Goal: Complete application form: Complete application form

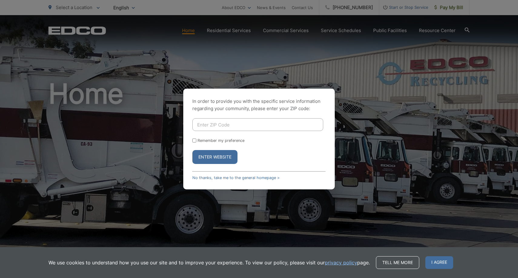
click at [233, 126] on input "Enter ZIP Code" at bounding box center [257, 124] width 131 height 13
type input "90245"
click at [227, 158] on button "Enter Website" at bounding box center [214, 157] width 45 height 14
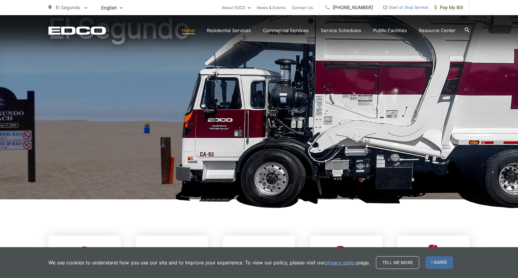
scroll to position [66, 0]
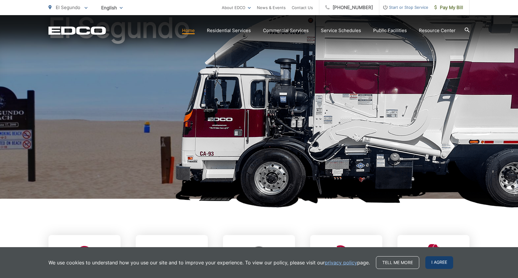
click at [436, 263] on span "I agree" at bounding box center [439, 262] width 28 height 13
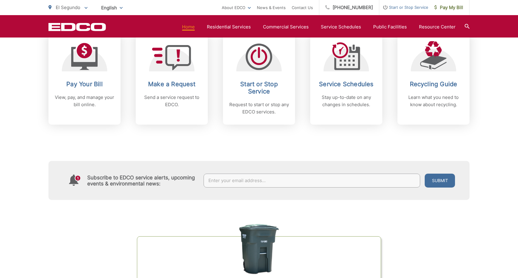
scroll to position [269, 0]
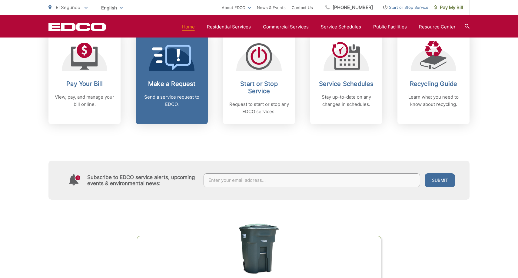
click at [169, 68] on icon at bounding box center [171, 57] width 39 height 25
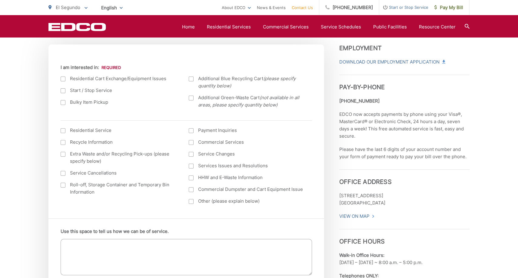
scroll to position [206, 0]
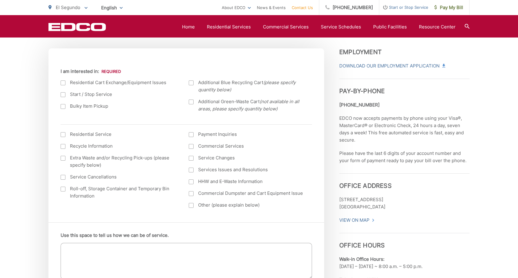
click at [192, 82] on div at bounding box center [191, 83] width 5 height 5
click at [0, 0] on input "Additional Blue Recycling Cart (please specify quantity below)" at bounding box center [0, 0] width 0 height 0
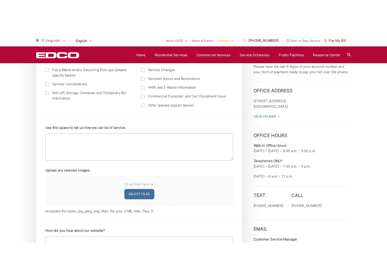
scroll to position [320, 0]
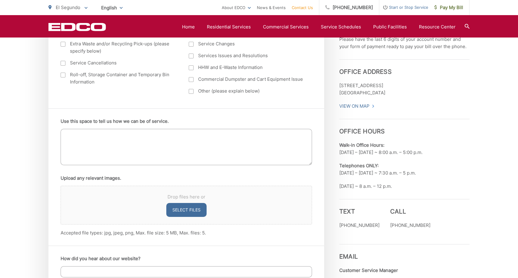
click at [149, 135] on textarea "Use this space to tell us how we can be of service." at bounding box center [186, 147] width 251 height 36
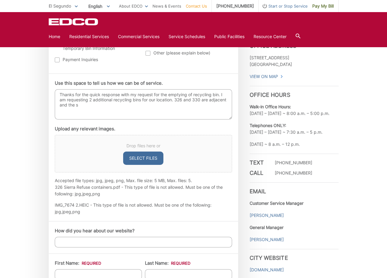
click at [93, 98] on textarea "Thanks for the quick response with my request for the emptying of recycling bin…" at bounding box center [143, 104] width 177 height 30
click at [103, 104] on textarea "Thanks for the quick response with my request for the emptying of recycling bin…" at bounding box center [143, 104] width 177 height 30
click at [214, 100] on textarea "Thanks for the quick response with my request for the emptying of recycling bin…" at bounding box center [143, 104] width 177 height 30
click at [85, 105] on textarea "Thanks for the quick response with my request for the emptying of recycling bin…" at bounding box center [143, 104] width 177 height 30
click at [136, 104] on textarea "Thanks for the quick response with my request for the emptying of recycling bin…" at bounding box center [143, 104] width 177 height 30
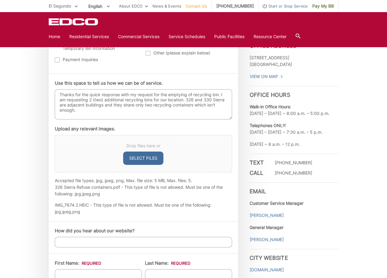
drag, startPoint x: 218, startPoint y: 104, endPoint x: 209, endPoint y: 104, distance: 8.8
click at [209, 104] on textarea "Thanks for the quick response with my request for the emptying of recycling bin…" at bounding box center [143, 104] width 177 height 30
click at [182, 111] on textarea "Thanks for the quick response with my request for the emptying of recycling bin…" at bounding box center [143, 104] width 177 height 30
type textarea "Thanks for the quick response with my request for the emptying of recycling bin…"
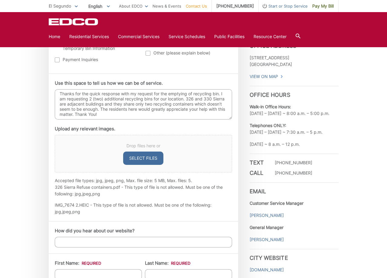
click at [131, 243] on input "How did you hear about our website?" at bounding box center [143, 242] width 177 height 11
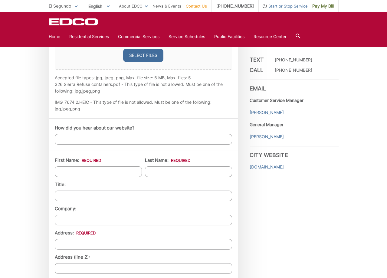
scroll to position [424, 0]
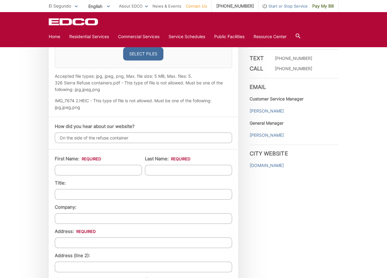
type input "On the side of the refuse container"
type input "Roberta"
type input "Barnes"
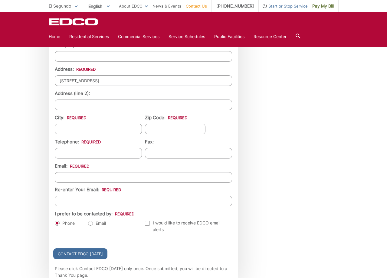
scroll to position [587, 0]
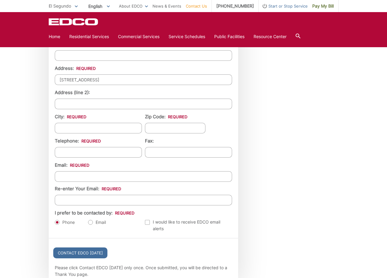
type input "326 Sierra St."
type input "El Segundo"
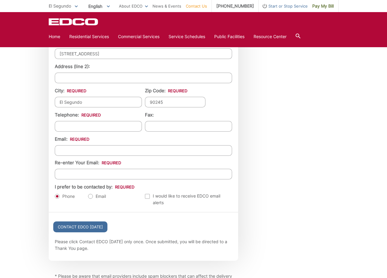
scroll to position [627, 0]
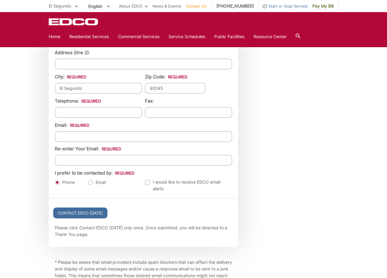
type input "90245"
type input "(310) 923-1805"
click at [147, 123] on div "Email: Re-enter Your Email:" at bounding box center [143, 144] width 177 height 44
type input "23barnes@gmail.com"
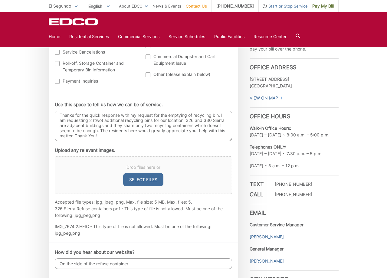
scroll to position [297, 0]
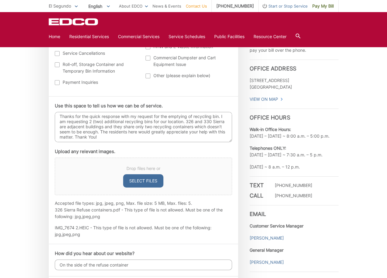
type input "23barnes@gmail.com"
click at [195, 116] on textarea "Thanks for the quick response with my request for the emptying of recycling bin…" at bounding box center [143, 127] width 177 height 30
click at [135, 126] on textarea "Thanks for the quick response with my request for the emptying of our recycling…" at bounding box center [143, 127] width 177 height 30
click at [118, 126] on textarea "Thanks for the quick response with my request for the emptying of our recycling…" at bounding box center [143, 127] width 177 height 30
click at [171, 128] on textarea "Thanks for the quick response with my request for the emptying of our recycling…" at bounding box center [143, 127] width 177 height 30
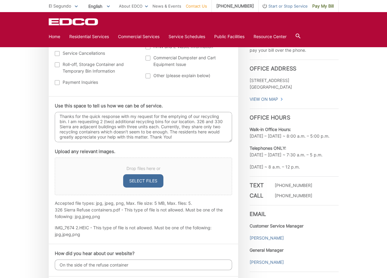
click at [208, 130] on textarea "Thanks for the quick response with my request for the emptying of our recycling…" at bounding box center [143, 127] width 177 height 30
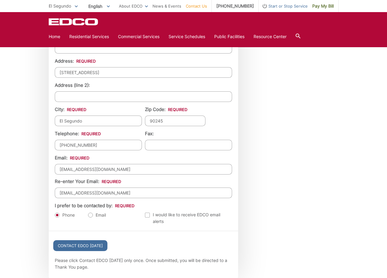
scroll to position [595, 0]
type textarea "Thanks for the quick response with my request for the emptying of our recycling…"
click at [70, 242] on input "Contact EDCO Today" at bounding box center [80, 245] width 54 height 11
